Goal: Navigation & Orientation: Understand site structure

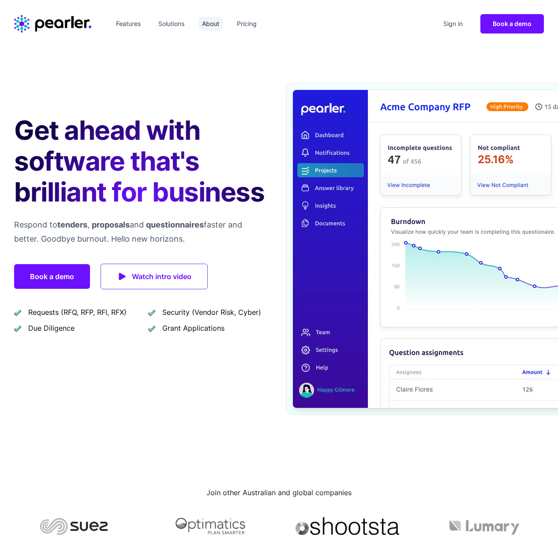
drag, startPoint x: 209, startPoint y: 25, endPoint x: 222, endPoint y: 28, distance: 13.1
click at [209, 25] on link "About" at bounding box center [210, 24] width 24 height 14
click at [249, 26] on link "Pricing" at bounding box center [246, 24] width 27 height 14
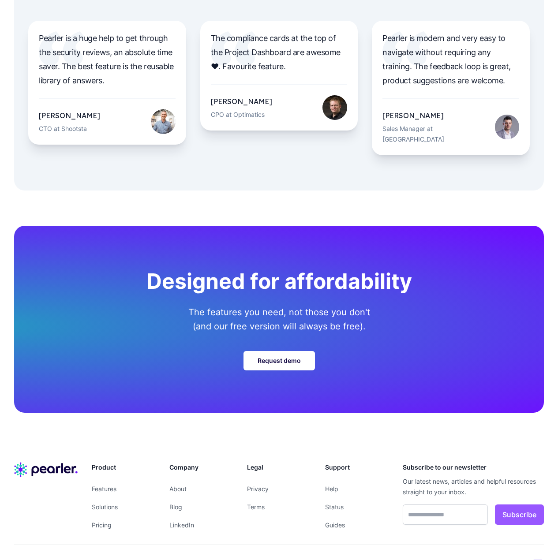
scroll to position [2918, 0]
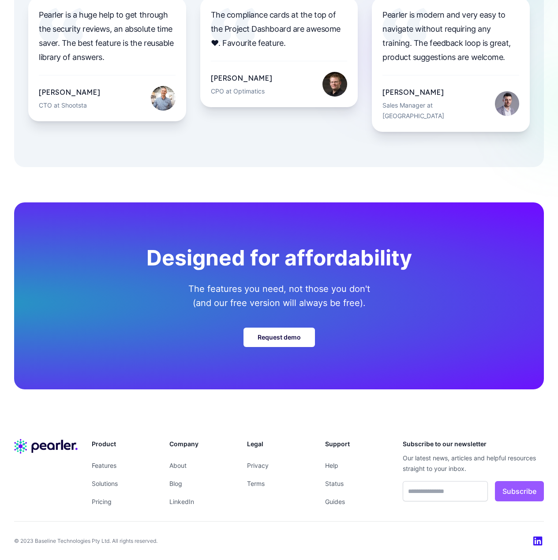
click at [536, 538] on img at bounding box center [538, 541] width 11 height 11
click at [42, 542] on p "© 2023 Baseline Technologies Pty Ltd. All rights reserved." at bounding box center [85, 540] width 143 height 9
drag, startPoint x: 37, startPoint y: 542, endPoint x: 108, endPoint y: 542, distance: 71.8
click at [108, 542] on p "© 2023 Baseline Technologies Pty Ltd. All rights reserved." at bounding box center [85, 540] width 143 height 9
copy p "Baseline Technologies Pty Ltd"
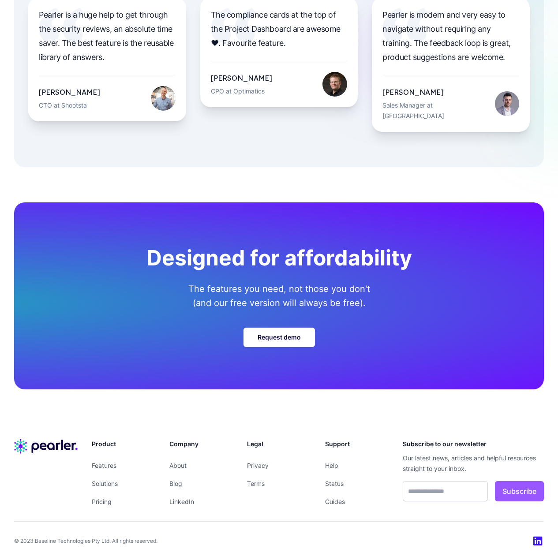
click at [74, 181] on div "Designed for affordability The features you need, not those you don't (and our …" at bounding box center [279, 295] width 558 height 257
click at [260, 465] on link "Privacy" at bounding box center [258, 464] width 22 height 7
click at [255, 481] on link "Terms" at bounding box center [256, 483] width 18 height 7
click at [173, 481] on link "Blog" at bounding box center [175, 483] width 13 height 7
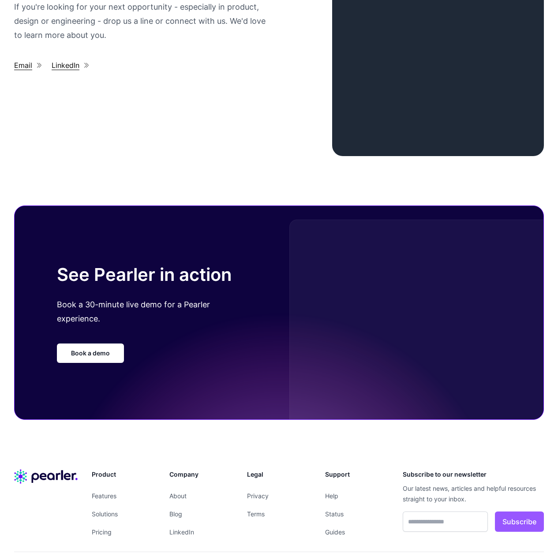
scroll to position [1185, 0]
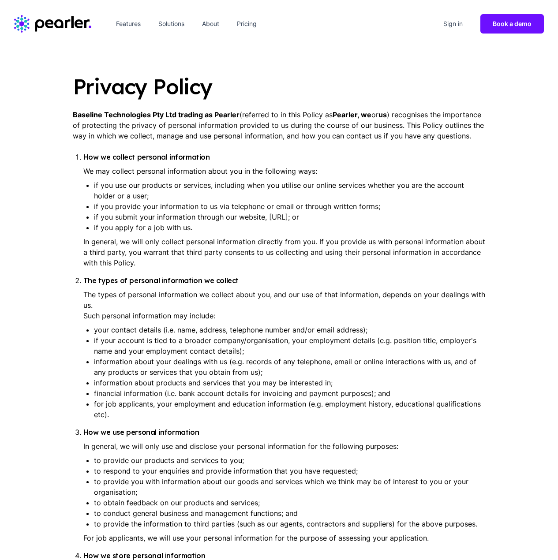
click at [426, 343] on li "if your account is tied to a broader company/organisation, your employment deta…" at bounding box center [289, 345] width 391 height 21
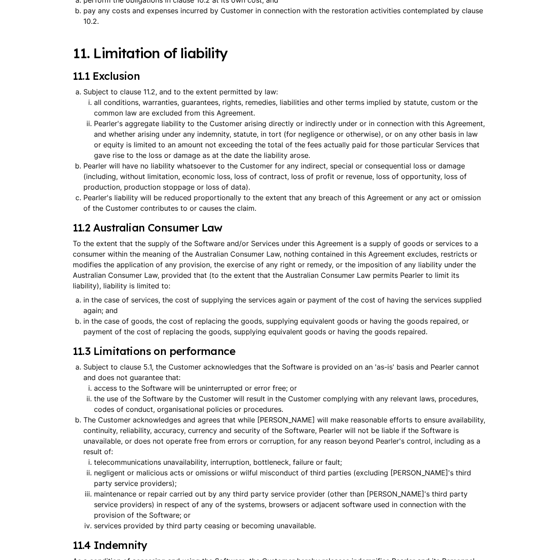
scroll to position [5390, 0]
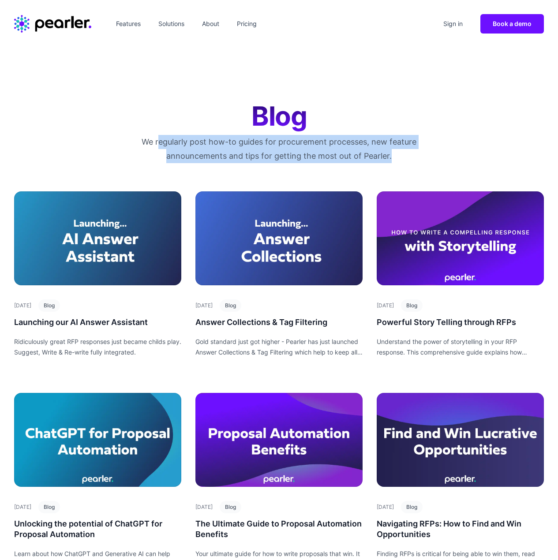
drag, startPoint x: 158, startPoint y: 140, endPoint x: 398, endPoint y: 157, distance: 241.3
click at [391, 158] on p "We regularly post how-to guides for procurement processes, new feature announce…" at bounding box center [279, 149] width 282 height 28
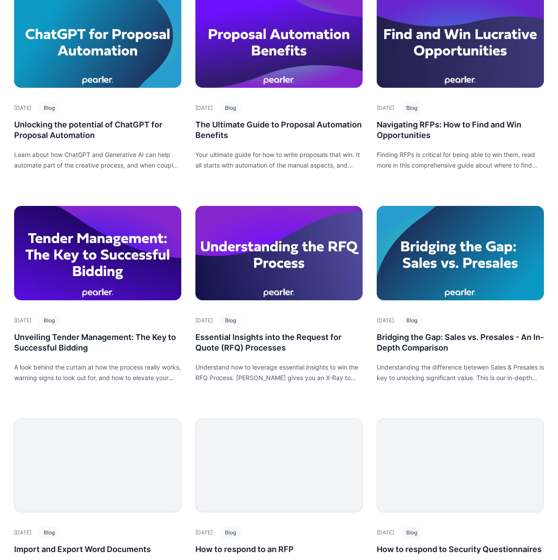
scroll to position [411, 0]
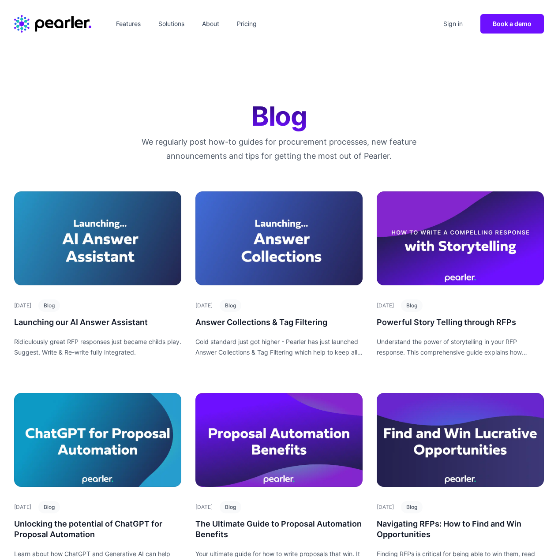
scroll to position [411, 0]
